Goal: Find specific page/section: Find specific page/section

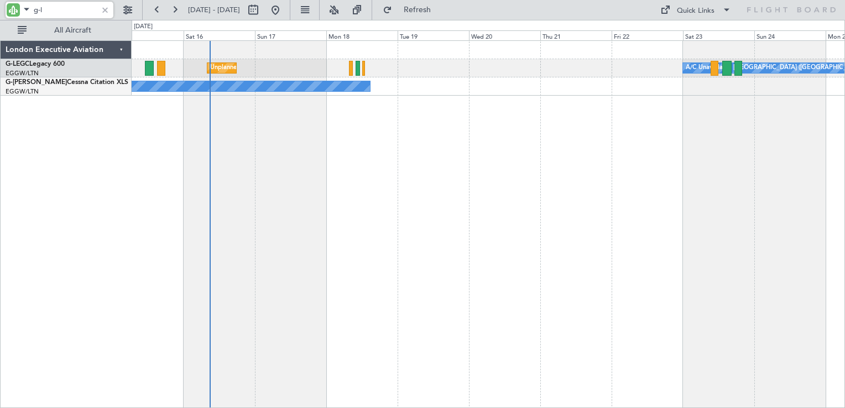
click at [354, 152] on div "Unplanned Maint [GEOGRAPHIC_DATA] ([GEOGRAPHIC_DATA]) A/C Unavailable [GEOGRAPH…" at bounding box center [488, 224] width 713 height 368
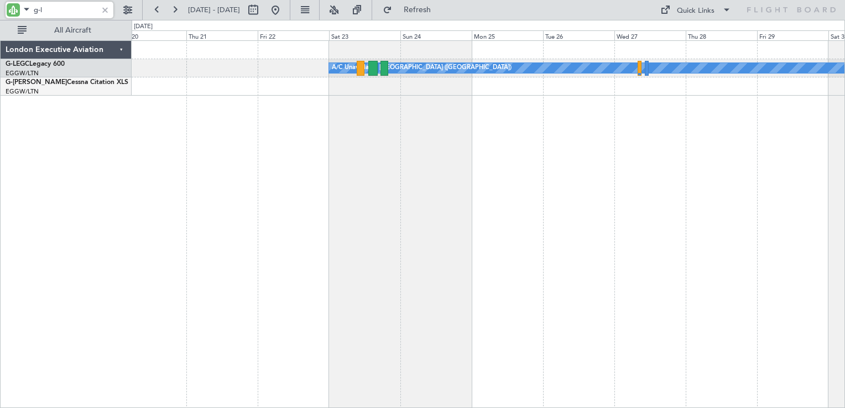
click at [253, 154] on div "A/C Unavailable [GEOGRAPHIC_DATA] ([GEOGRAPHIC_DATA]) Owner" at bounding box center [488, 224] width 713 height 368
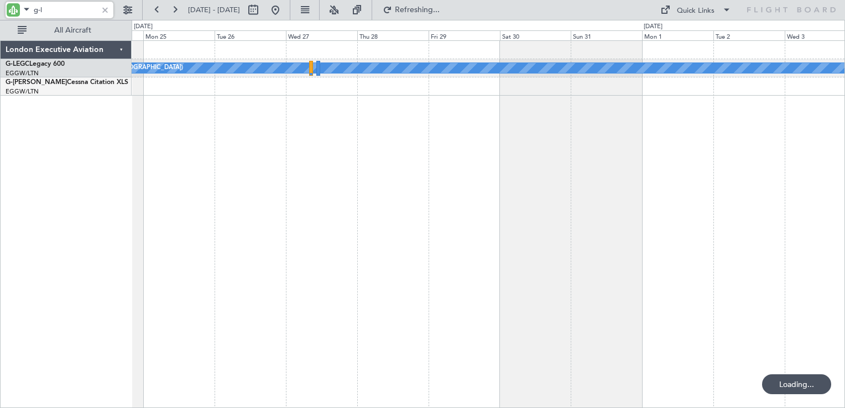
click at [243, 142] on div "A/C Unavailable [GEOGRAPHIC_DATA] ([GEOGRAPHIC_DATA])" at bounding box center [488, 224] width 713 height 368
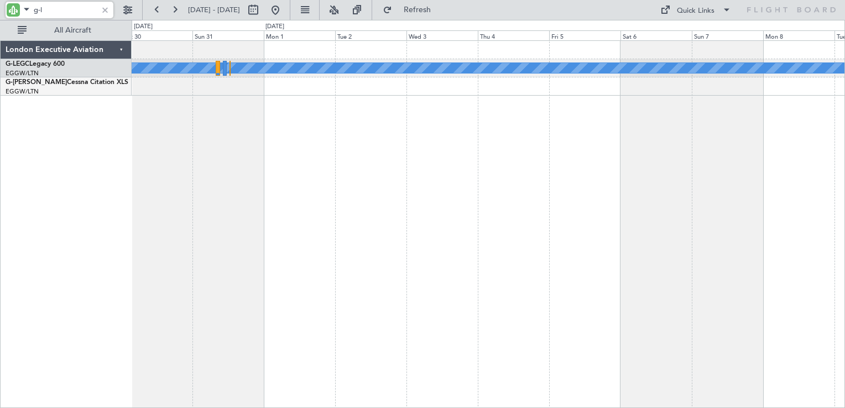
click at [296, 139] on div "A/C Unavailable [GEOGRAPHIC_DATA] ([GEOGRAPHIC_DATA])" at bounding box center [488, 224] width 713 height 368
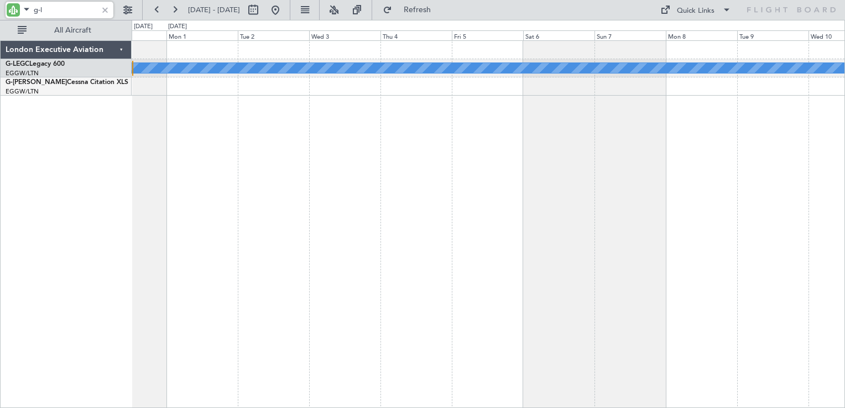
click at [372, 138] on div "A/C Unavailable [GEOGRAPHIC_DATA] ([GEOGRAPHIC_DATA])" at bounding box center [488, 224] width 713 height 368
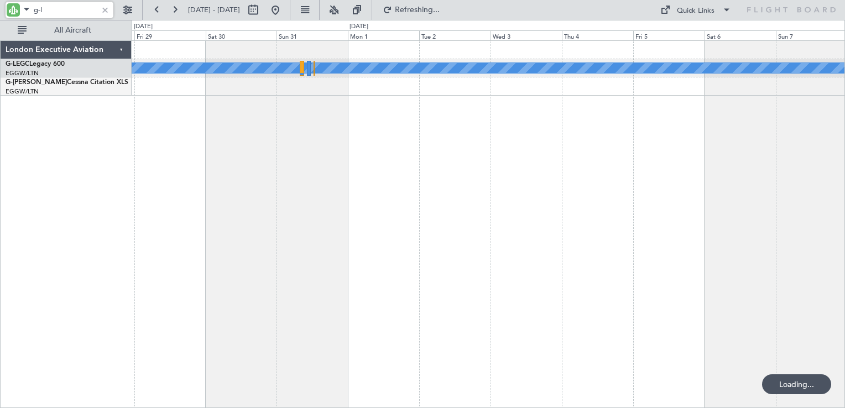
click at [704, 121] on div "A/C Unavailable [GEOGRAPHIC_DATA] ([GEOGRAPHIC_DATA])" at bounding box center [488, 224] width 713 height 368
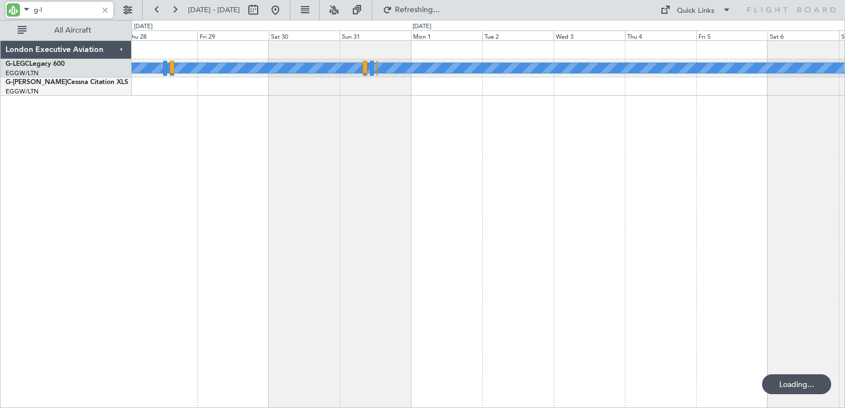
click at [576, 123] on div "A/C Unavailable [GEOGRAPHIC_DATA] ([GEOGRAPHIC_DATA])" at bounding box center [488, 224] width 713 height 368
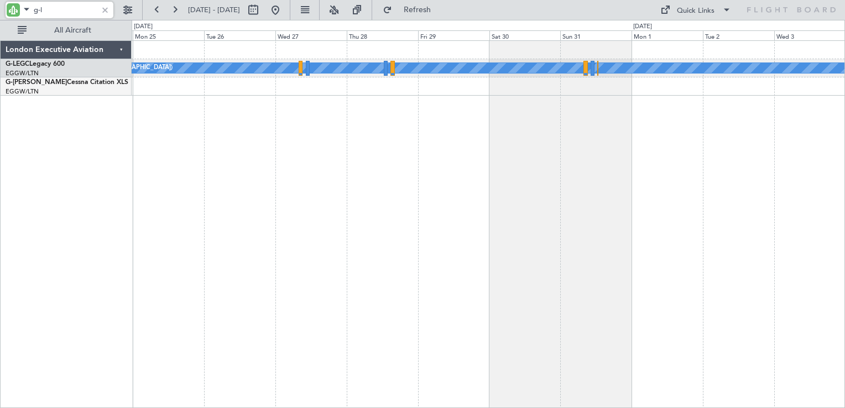
click at [657, 158] on div "A/C Unavailable [GEOGRAPHIC_DATA] ([GEOGRAPHIC_DATA])" at bounding box center [488, 224] width 713 height 368
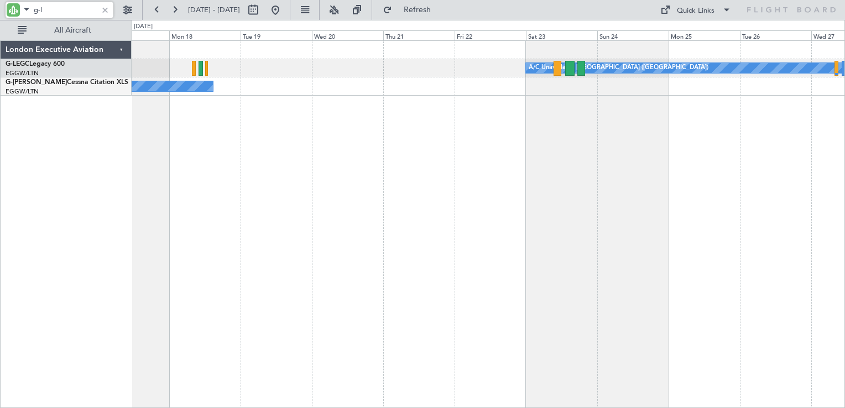
click at [562, 156] on div "A/C Unavailable [GEOGRAPHIC_DATA] ([GEOGRAPHIC_DATA]) Unplanned Maint [GEOGRAPH…" at bounding box center [488, 224] width 713 height 368
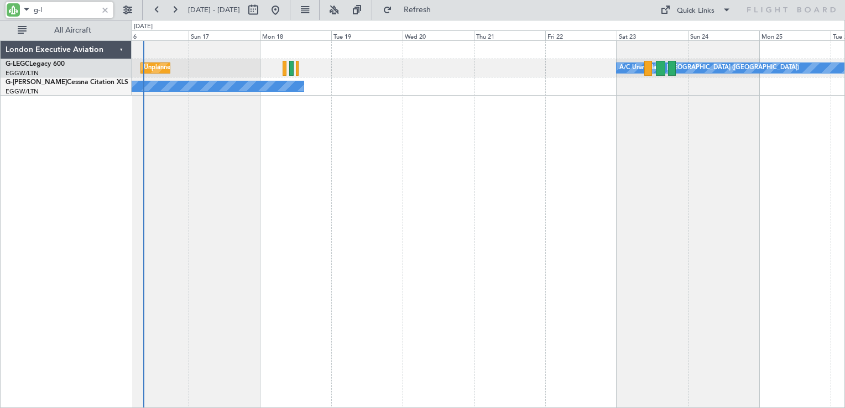
type input "g-l"
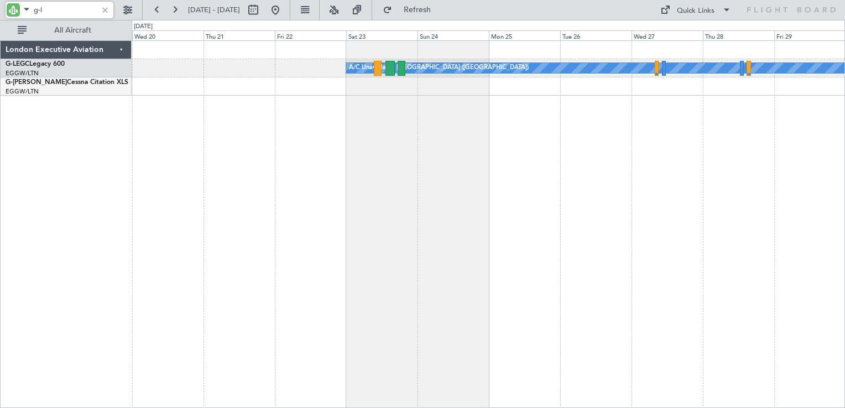
click at [344, 169] on div "A/C Unavailable [GEOGRAPHIC_DATA] ([GEOGRAPHIC_DATA]) Owner" at bounding box center [488, 224] width 713 height 368
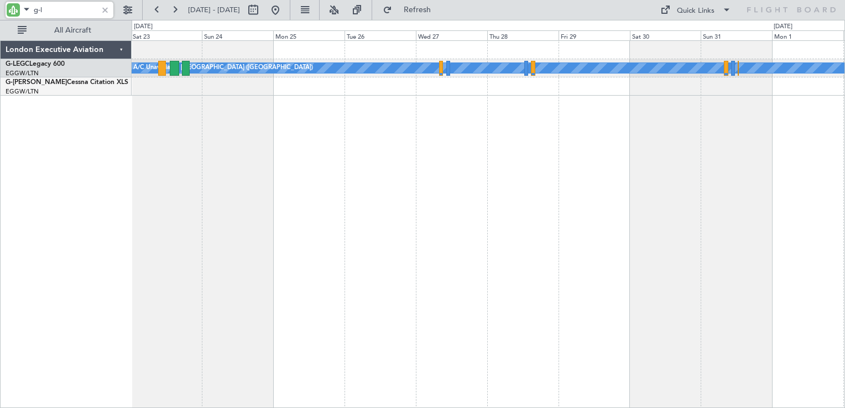
click at [303, 162] on div "A/C Unavailable [GEOGRAPHIC_DATA] ([GEOGRAPHIC_DATA])" at bounding box center [488, 224] width 713 height 368
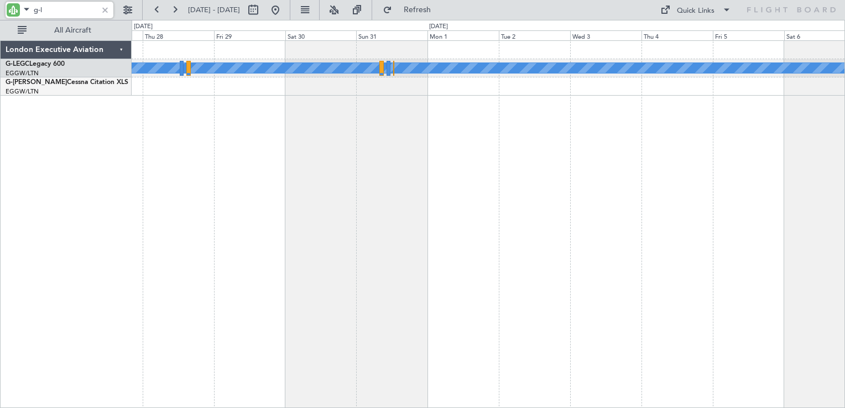
click at [299, 154] on div "A/C Unavailable [GEOGRAPHIC_DATA] ([GEOGRAPHIC_DATA])" at bounding box center [488, 224] width 713 height 368
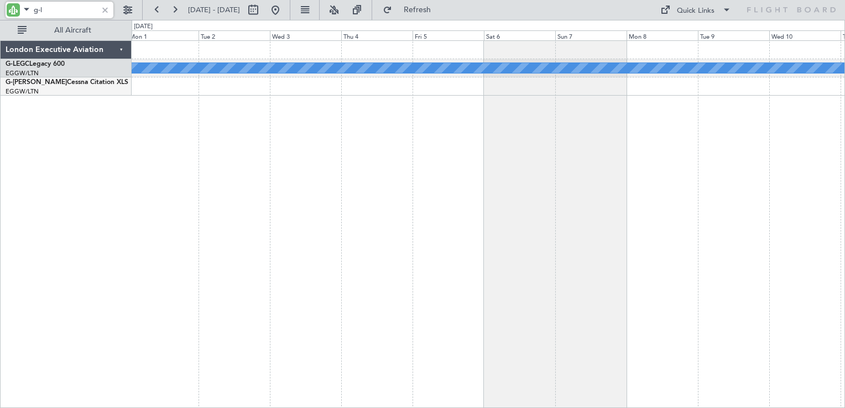
click at [313, 147] on div "A/C Unavailable [GEOGRAPHIC_DATA] ([GEOGRAPHIC_DATA])" at bounding box center [488, 224] width 713 height 368
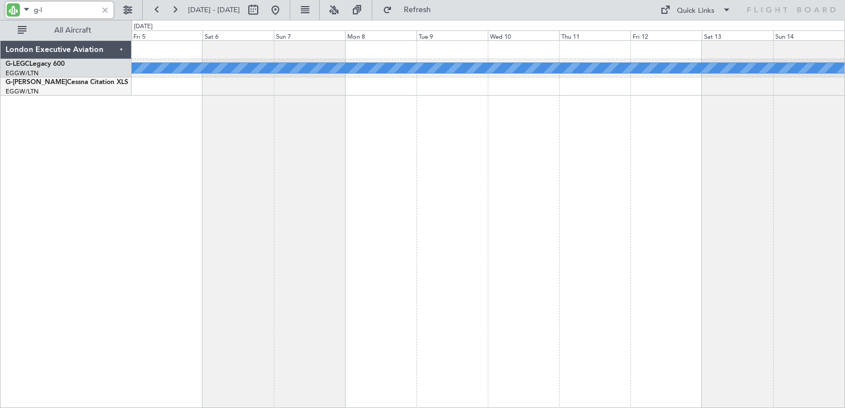
click at [314, 143] on div "A/C Unavailable [GEOGRAPHIC_DATA] ([GEOGRAPHIC_DATA])" at bounding box center [488, 224] width 713 height 368
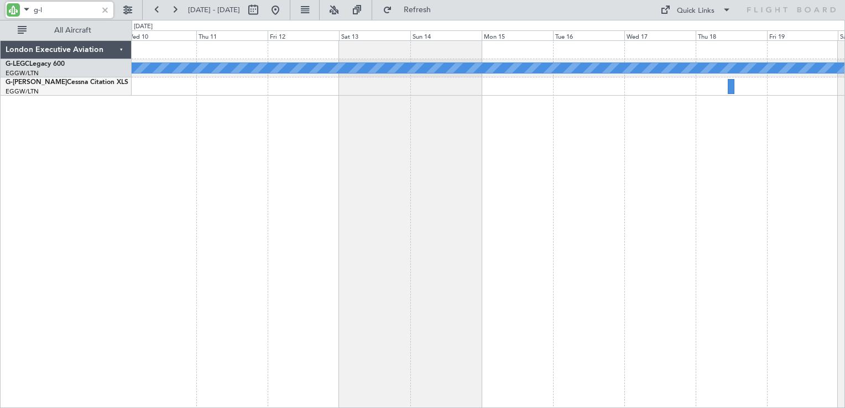
click at [364, 138] on div "A/C Unavailable [GEOGRAPHIC_DATA] ([GEOGRAPHIC_DATA])" at bounding box center [488, 224] width 713 height 368
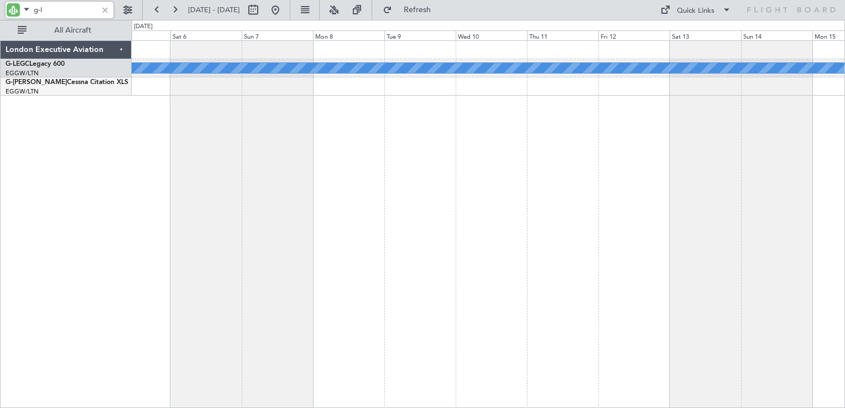
click at [664, 130] on div "A/C Unavailable [GEOGRAPHIC_DATA] ([GEOGRAPHIC_DATA])" at bounding box center [488, 224] width 713 height 368
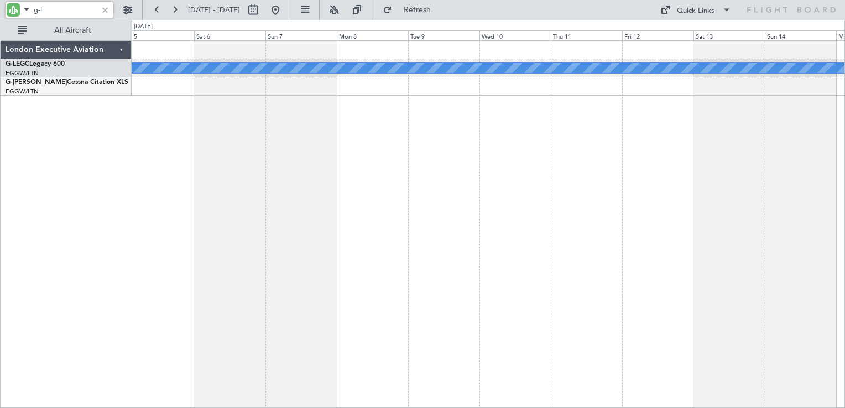
click at [796, 142] on div "A/C Unavailable [GEOGRAPHIC_DATA] ([GEOGRAPHIC_DATA])" at bounding box center [488, 224] width 713 height 368
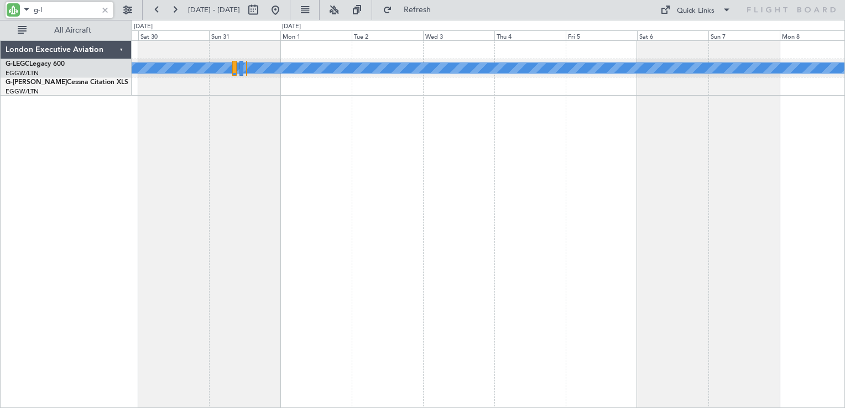
click at [809, 143] on div "A/C Unavailable [GEOGRAPHIC_DATA] ([GEOGRAPHIC_DATA])" at bounding box center [488, 224] width 713 height 368
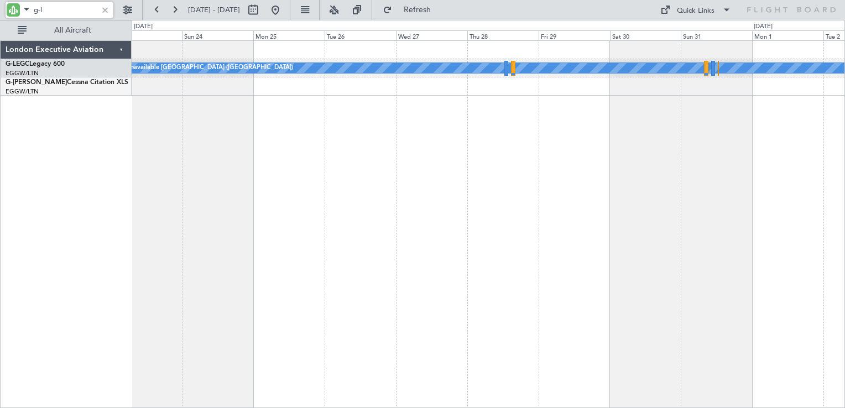
click at [790, 133] on div "A/C Unavailable [GEOGRAPHIC_DATA] ([GEOGRAPHIC_DATA])" at bounding box center [488, 224] width 713 height 368
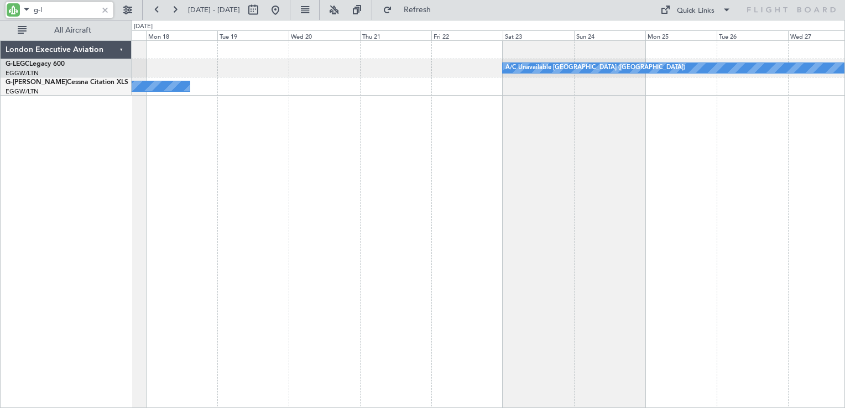
click at [643, 133] on div "A/C Unavailable [GEOGRAPHIC_DATA] ([GEOGRAPHIC_DATA]) Owner" at bounding box center [488, 224] width 713 height 368
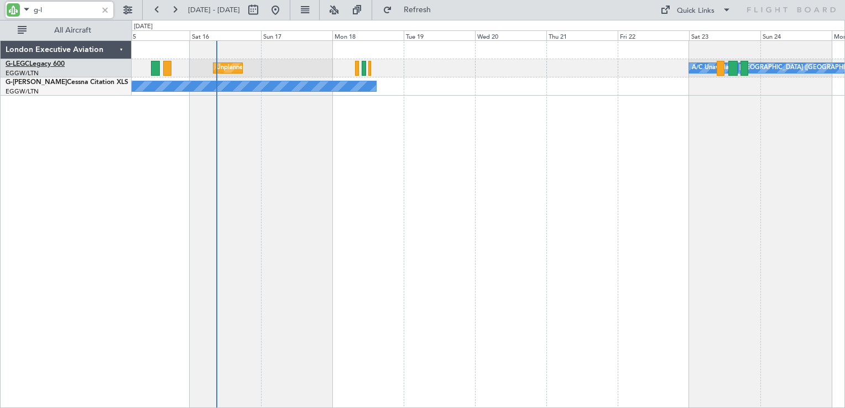
click at [44, 63] on link "G-LEGC Legacy 600" at bounding box center [35, 64] width 59 height 7
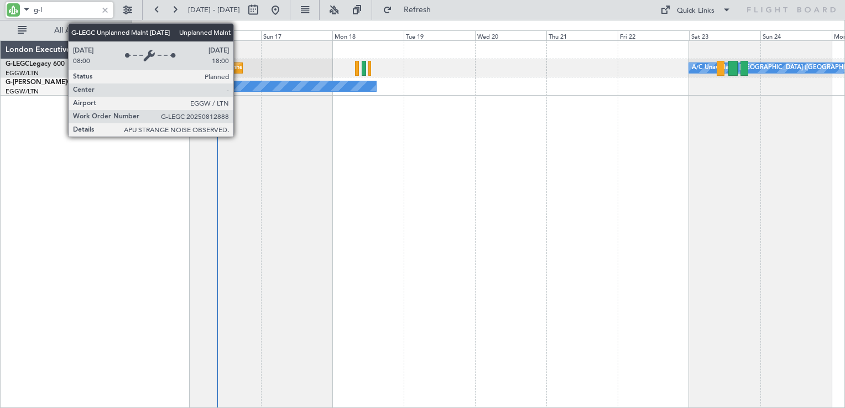
click at [238, 65] on div "Unplanned Maint [GEOGRAPHIC_DATA] ([GEOGRAPHIC_DATA])" at bounding box center [307, 68] width 182 height 17
click at [237, 64] on div "Unplanned Maint [GEOGRAPHIC_DATA] ([GEOGRAPHIC_DATA])" at bounding box center [307, 68] width 182 height 17
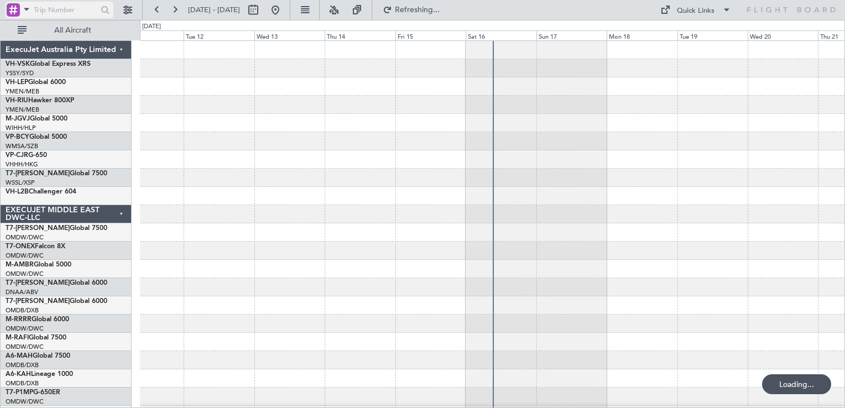
click at [17, 8] on div at bounding box center [13, 9] width 13 height 13
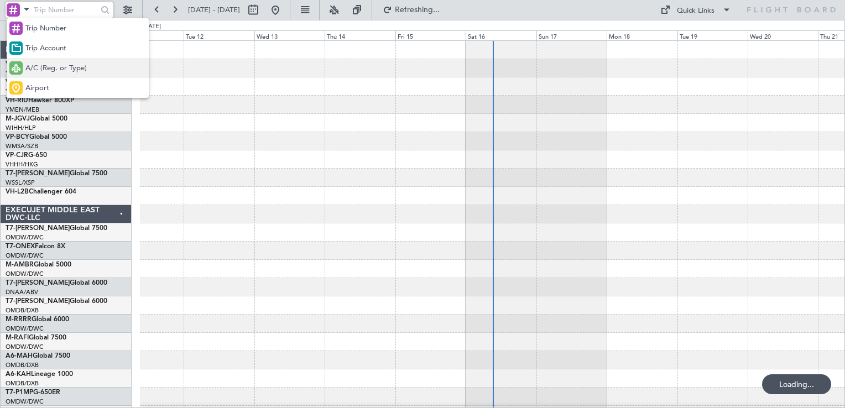
click at [61, 69] on span "A/C (Reg. or Type)" at bounding box center [55, 68] width 61 height 11
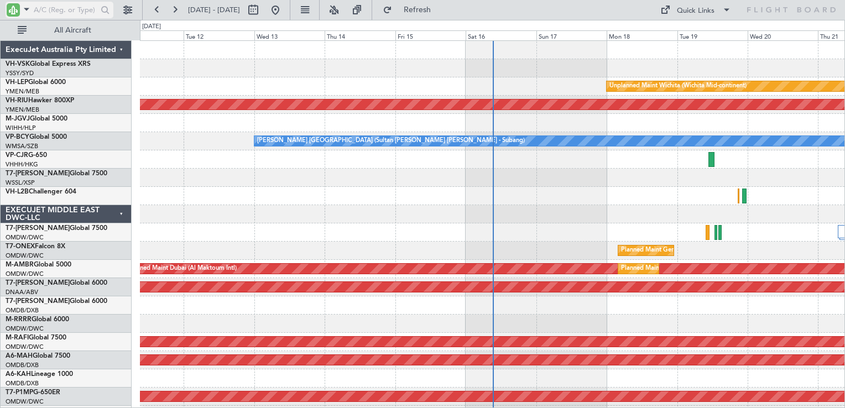
click at [53, 9] on input "text" at bounding box center [66, 10] width 64 height 17
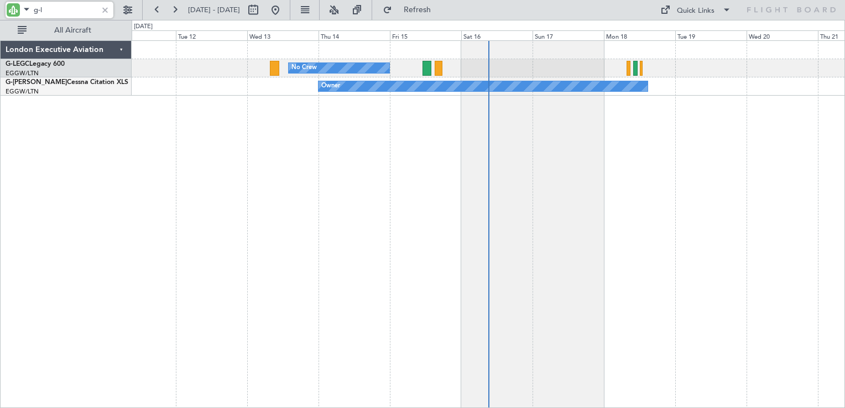
type input "g-l"
click at [105, 11] on div at bounding box center [105, 10] width 12 height 12
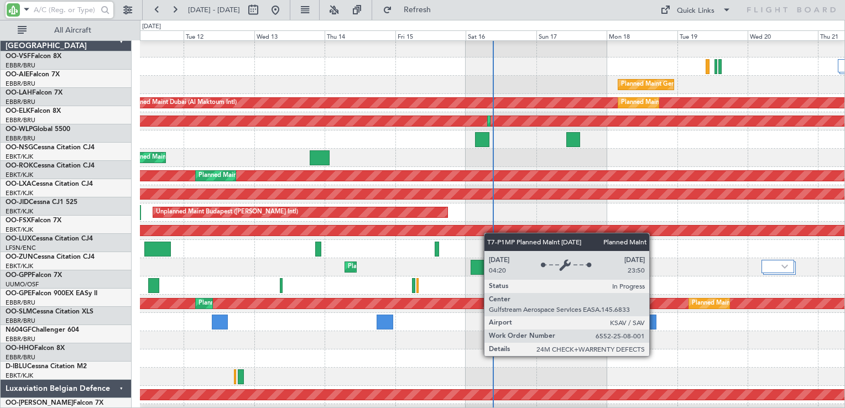
scroll to position [166, 0]
